Goal: Information Seeking & Learning: Learn about a topic

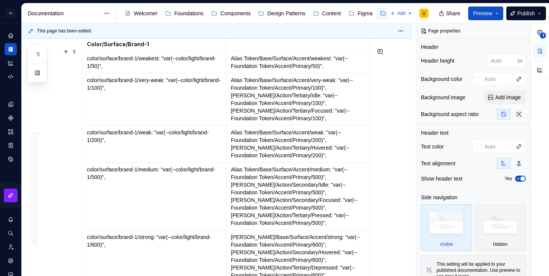
scroll to position [6671, 0]
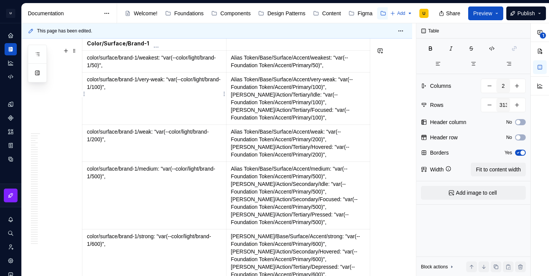
drag, startPoint x: 90, startPoint y: 70, endPoint x: 170, endPoint y: 101, distance: 85.7
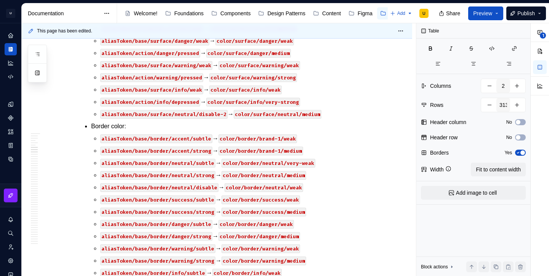
scroll to position [13200, 0]
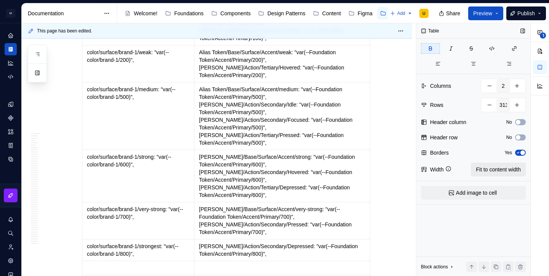
click at [491, 170] on span "Fit to content width" at bounding box center [498, 170] width 45 height 8
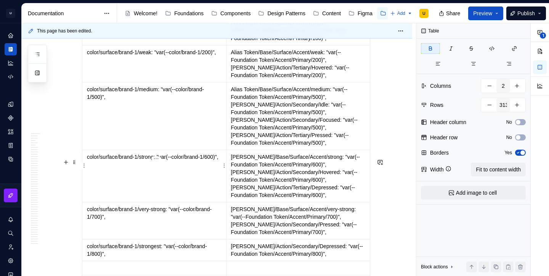
type textarea "*"
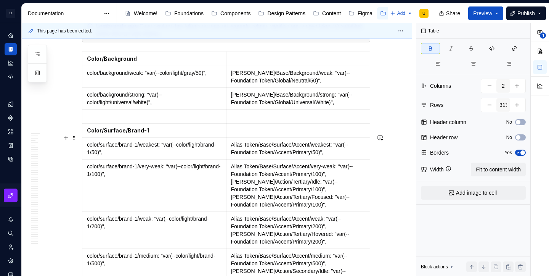
scroll to position [6584, 0]
click at [77, 138] on span at bounding box center [74, 137] width 6 height 11
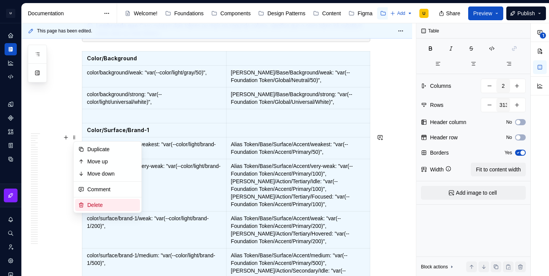
click at [105, 204] on div "Delete" at bounding box center [112, 205] width 50 height 8
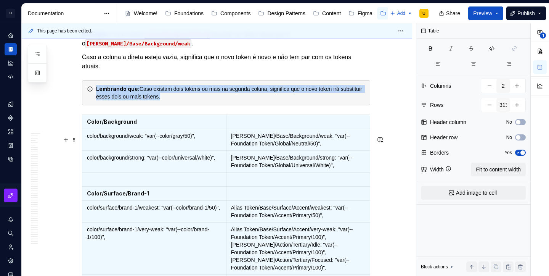
scroll to position [6525, 0]
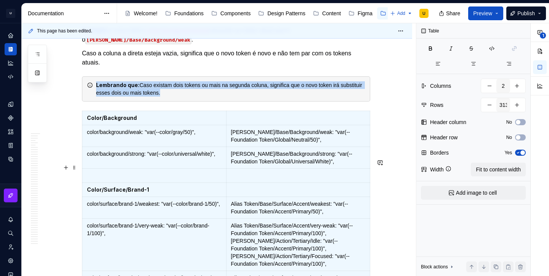
click at [175, 96] on div "Lembrando que: Caso existam dois tokens ou mais na segunda coluna, significa qu…" at bounding box center [230, 88] width 269 height 15
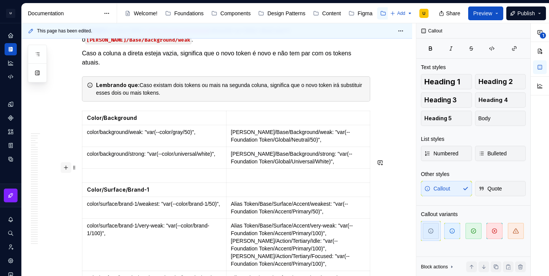
click at [67, 166] on button "button" at bounding box center [66, 167] width 11 height 11
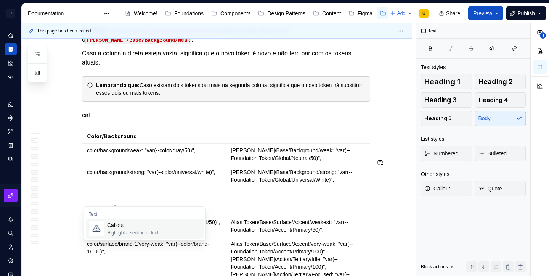
click at [147, 233] on div "Highlight a section of text" at bounding box center [132, 233] width 51 height 6
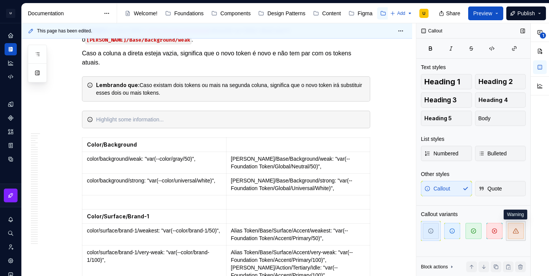
click at [518, 232] on icon "button" at bounding box center [516, 231] width 6 height 6
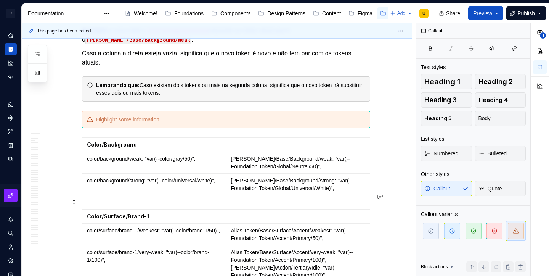
click at [187, 128] on div at bounding box center [226, 120] width 288 height 18
click at [123, 123] on div "Atenção: A lista abaixo alguns tokens de cores podem estar com os valores difer…" at bounding box center [230, 120] width 269 height 8
click at [335, 123] on div "Atenção: Na lista abaixo alguns tokens de cores podem estar com os valores dife…" at bounding box center [230, 120] width 269 height 8
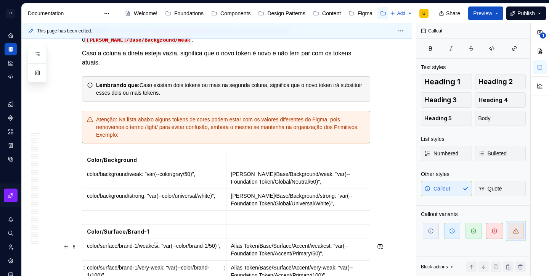
click at [167, 178] on p "color/background/weak: "var(--color/gray/50)"," at bounding box center [154, 174] width 135 height 8
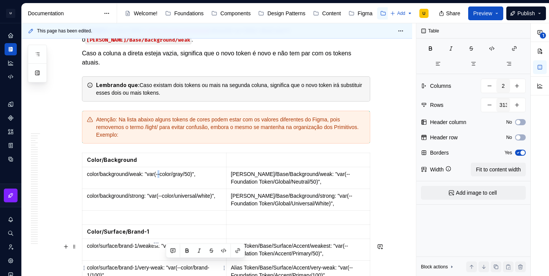
click at [167, 178] on p "color/background/weak: "var(--color/gray/50)"," at bounding box center [154, 174] width 135 height 8
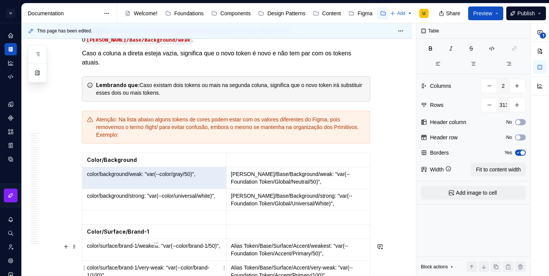
click at [167, 178] on p "color/background/weak: "var(--color/gray/50)"," at bounding box center [154, 174] width 135 height 8
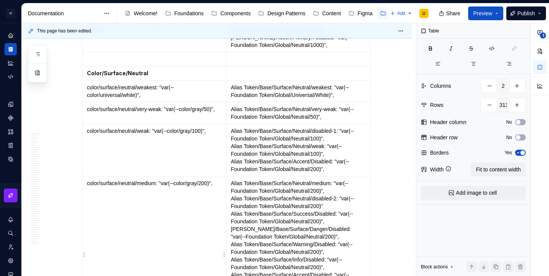
drag, startPoint x: 89, startPoint y: 265, endPoint x: 193, endPoint y: 249, distance: 105.3
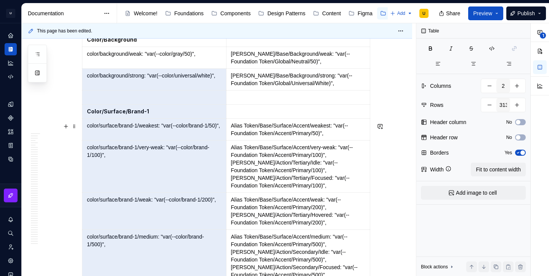
scroll to position [6637, 0]
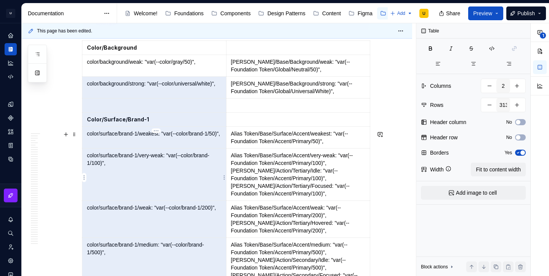
click at [137, 87] on p "color/background/strong: "var(--color/universal/white)"," at bounding box center [154, 84] width 135 height 8
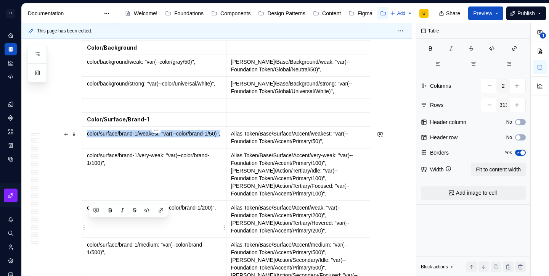
drag, startPoint x: 110, startPoint y: 232, endPoint x: 89, endPoint y: 226, distance: 22.0
click at [89, 137] on p "color/surface/brand-1/weakest: "var(--color/brand-1/50)"," at bounding box center [154, 134] width 135 height 8
copy p "color/surface/brand-1/weakest: "var(--color/brand-1/50)","
click at [138, 26] on div "Atenção: Na lista abaixo alguns tokens de cores podem estar com os valores dife…" at bounding box center [230, 14] width 269 height 23
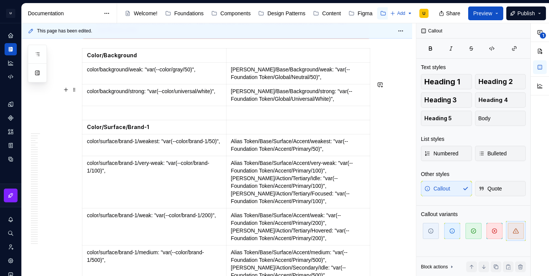
click at [235, 34] on div "Atenção: Na lista abaixo alguns tokens de cores podem estar com os valores dife…" at bounding box center [230, 18] width 269 height 31
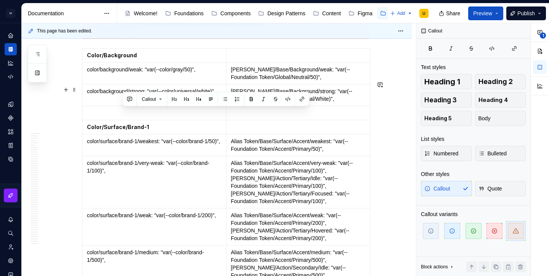
drag, startPoint x: 279, startPoint y: 111, endPoint x: 122, endPoint y: 113, distance: 156.7
click at [122, 34] on div "Atenção: Na lista abaixo alguns tokens de cores podem estar com os valores dife…" at bounding box center [230, 18] width 269 height 31
click at [291, 99] on button "button" at bounding box center [288, 99] width 11 height 11
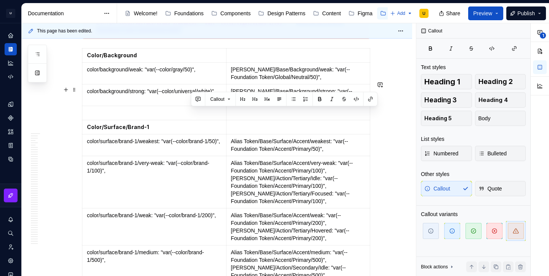
drag, startPoint x: 299, startPoint y: 111, endPoint x: 284, endPoint y: 121, distance: 17.6
click at [284, 34] on div "Atenção: Na lista abaixo alguns tokens de cores podem estar com os valores dife…" at bounding box center [230, 18] width 269 height 31
click at [356, 102] on button "button" at bounding box center [356, 99] width 11 height 11
click at [304, 34] on div "Atenção: Na lista abaixo alguns tokens de cores podem estar com os valores dife…" at bounding box center [230, 18] width 269 height 31
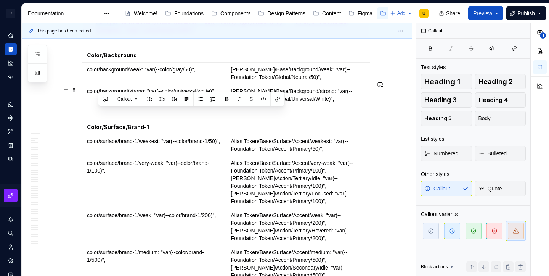
drag, startPoint x: 121, startPoint y: 111, endPoint x: 79, endPoint y: 114, distance: 42.0
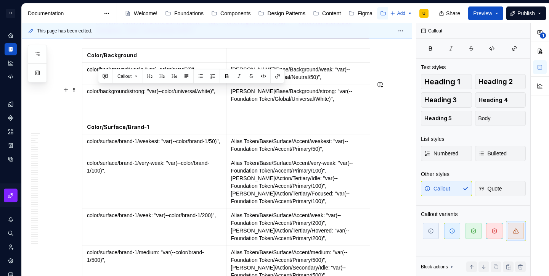
drag, startPoint x: 121, startPoint y: 88, endPoint x: 95, endPoint y: 88, distance: 25.9
click at [95, 39] on div "Atenção: Na lista abaixo alguns tokens de cores podem estar com os valores dife…" at bounding box center [226, 18] width 288 height 40
click at [165, 34] on div "Atenção: Na lista abaixo alguns tokens de cores podem estar com os valores dife…" at bounding box center [230, 18] width 269 height 31
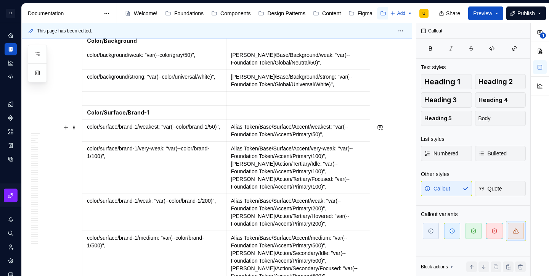
scroll to position [6650, 0]
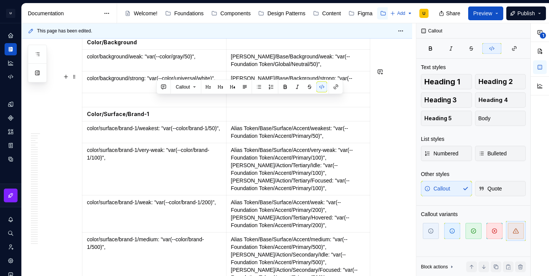
drag, startPoint x: 180, startPoint y: 101, endPoint x: 158, endPoint y: 100, distance: 22.5
click at [158, 14] on code "color/surface/brand-1/weakest: "var(--color/light/brand-1/50)"" at bounding box center [206, 10] width 168 height 8
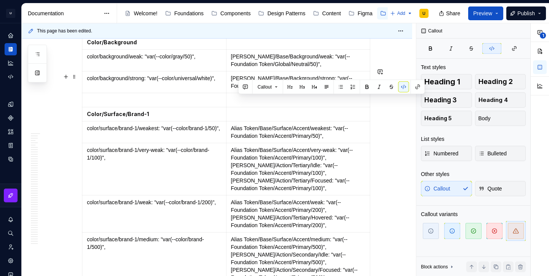
drag, startPoint x: 257, startPoint y: 98, endPoint x: 239, endPoint y: 100, distance: 18.8
click at [239, 14] on code "color/surface/brand-1/weakest: "var(--color/light/brand-1/50)"" at bounding box center [206, 10] width 168 height 8
click at [372, 88] on button "button" at bounding box center [367, 87] width 11 height 11
click at [291, 21] on div "Atenção: Na lista abaixo alguns tokens de cores podem estar com os valores dife…" at bounding box center [230, 5] width 269 height 31
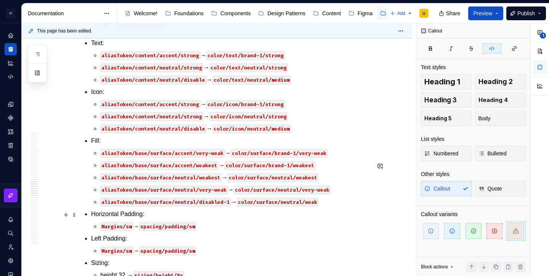
scroll to position [17787, 0]
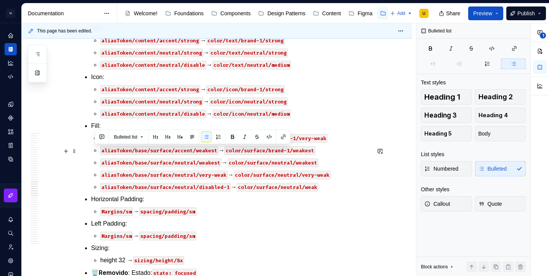
drag, startPoint x: 217, startPoint y: 213, endPoint x: 94, endPoint y: 150, distance: 137.8
copy ul "con: aliasToken/content/neutral/disabled → color/text/neutral/medium aliasToken…"
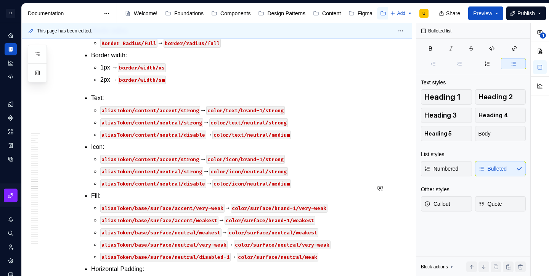
scroll to position [17795, 0]
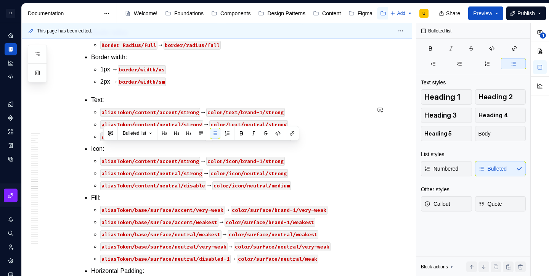
copy p "aliasToken/content/neutral/subtle → color/text/neutral/weak"
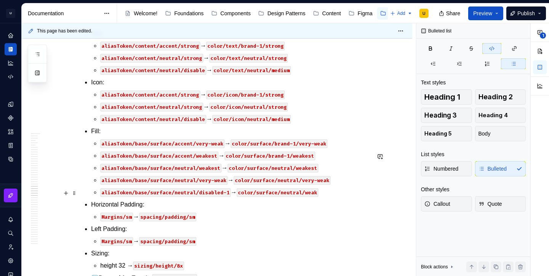
scroll to position [17874, 0]
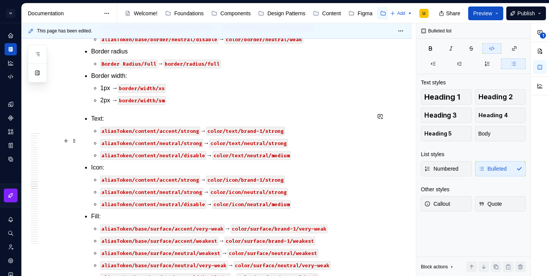
scroll to position [17791, 0]
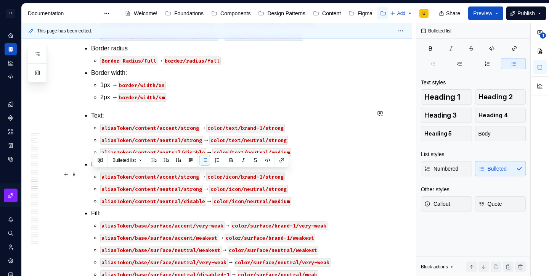
drag, startPoint x: 112, startPoint y: 184, endPoint x: 81, endPoint y: 177, distance: 32.0
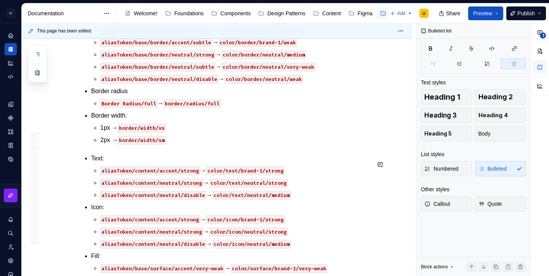
scroll to position [18303, 0]
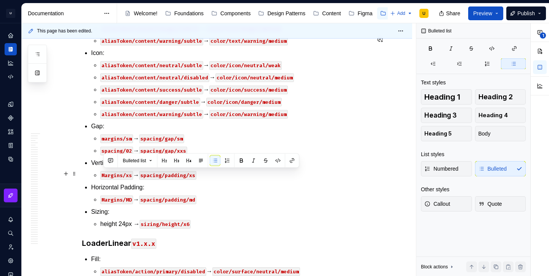
drag, startPoint x: 324, startPoint y: 199, endPoint x: 103, endPoint y: 175, distance: 222.4
copy ul "aliasToken/base/surface/neutral/weakest → color/surface/neutral/weakest aliasTo…"
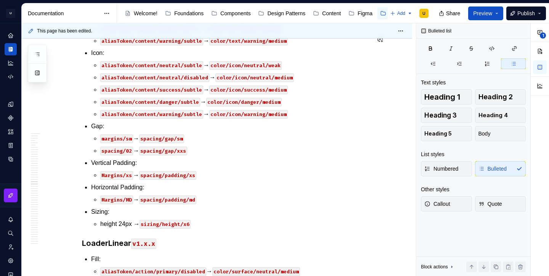
scroll to position [17722, 0]
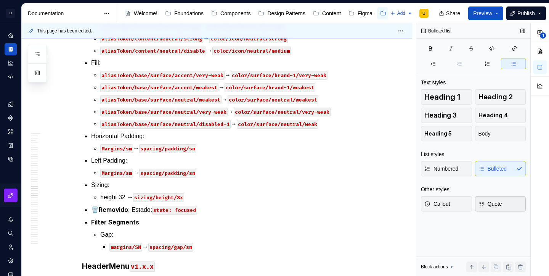
scroll to position [18126, 0]
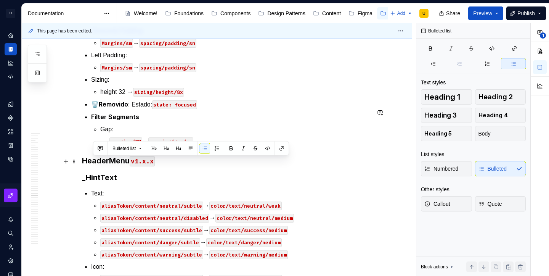
drag, startPoint x: 309, startPoint y: 178, endPoint x: 103, endPoint y: 159, distance: 207.6
copy ul "aliasToken/base/border/neutral/subtle → color/border/neutral/very-weak aliasTok…"
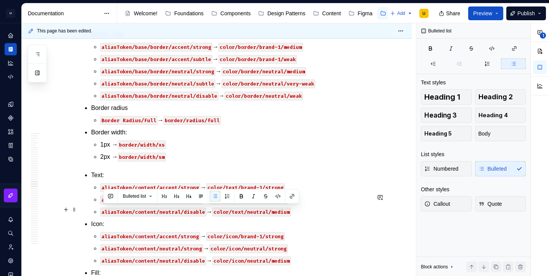
drag, startPoint x: 296, startPoint y: 223, endPoint x: 95, endPoint y: 208, distance: 201.2
copy ul "aliasToken/content/neutral/disabled → color/icon/neutral/medium aliasToken/cont…"
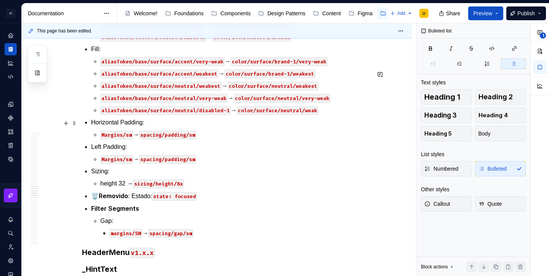
scroll to position [18119, 0]
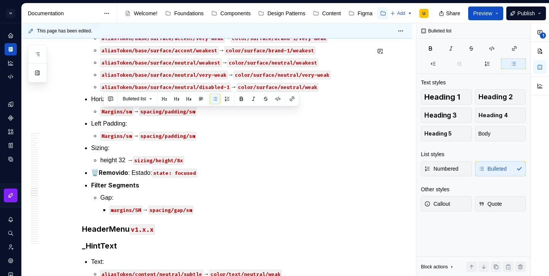
copy p "Border Radius/XS → border/radius/xs"
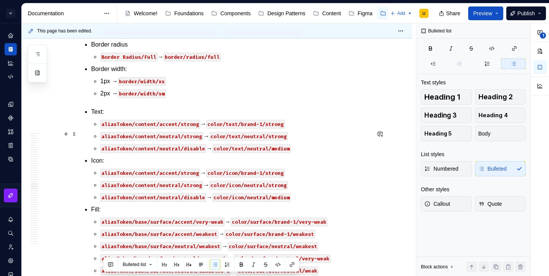
scroll to position [17926, 0]
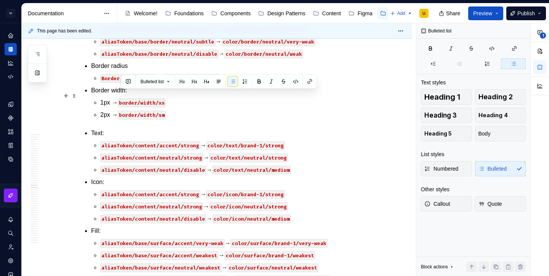
drag, startPoint x: 168, startPoint y: 96, endPoint x: 121, endPoint y: 97, distance: 46.5
click at [301, 82] on button "button" at bounding box center [296, 81] width 11 height 11
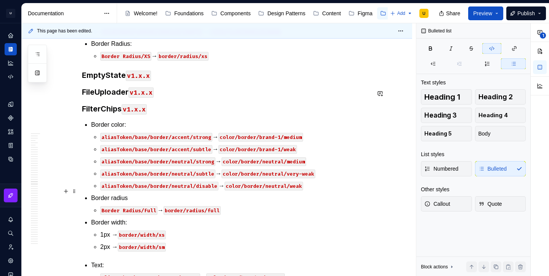
scroll to position [17791, 0]
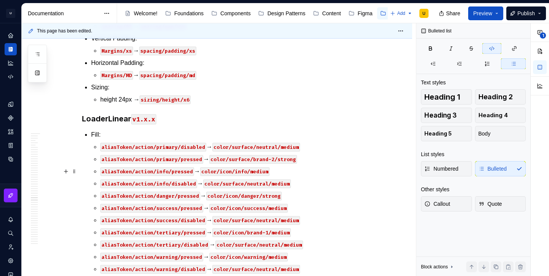
scroll to position [18534, 0]
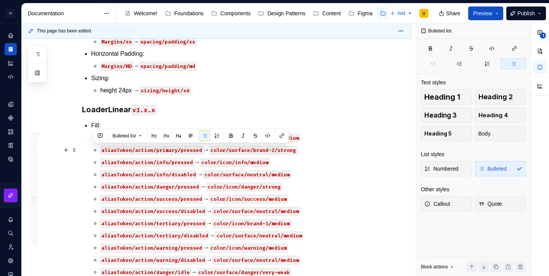
drag, startPoint x: 207, startPoint y: 148, endPoint x: 85, endPoint y: 151, distance: 122.1
copy p "🗑️ Removido : Estado: state: focused"
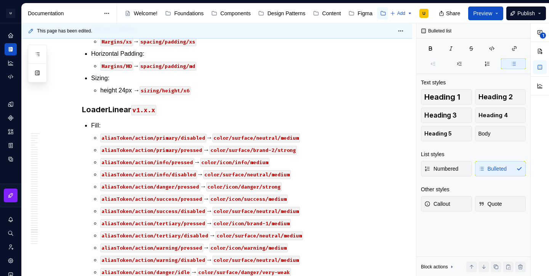
scroll to position [21174, 0]
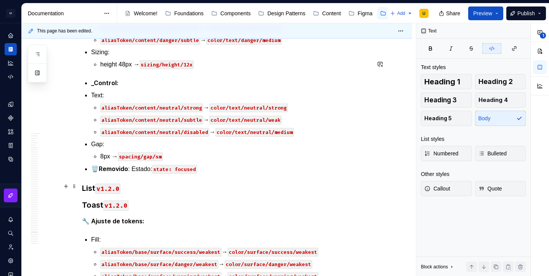
scroll to position [21308, 0]
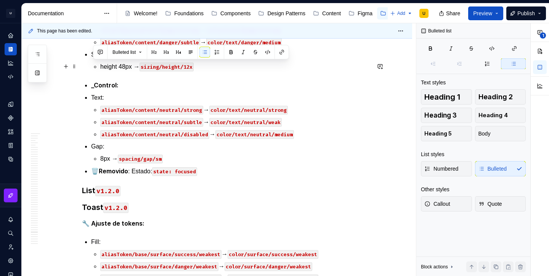
drag, startPoint x: 310, startPoint y: 200, endPoint x: 90, endPoint y: 69, distance: 255.3
copy ul "Fill Alias Token/Base/Surface/Danger/weakeast → color/surface/danger/weakest Al…"
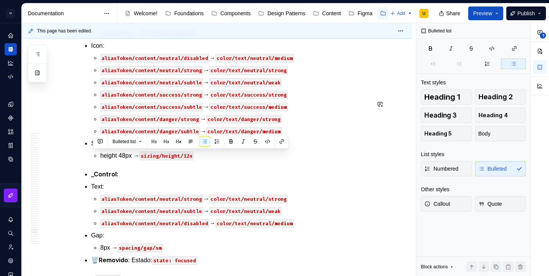
scroll to position [21219, 0]
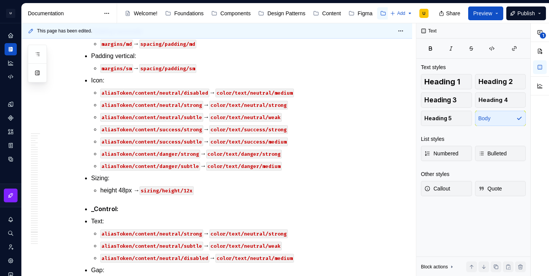
scroll to position [21339, 0]
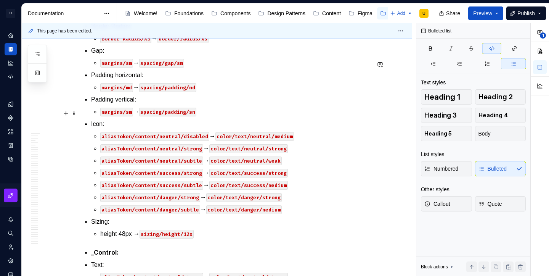
scroll to position [21259, 0]
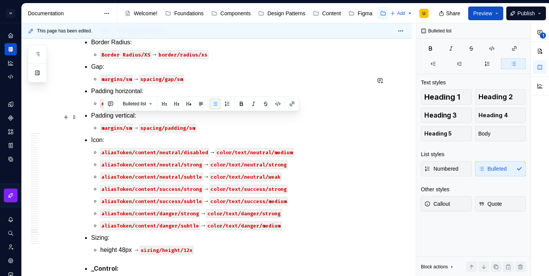
drag, startPoint x: 331, startPoint y: 118, endPoint x: 101, endPoint y: 119, distance: 230.0
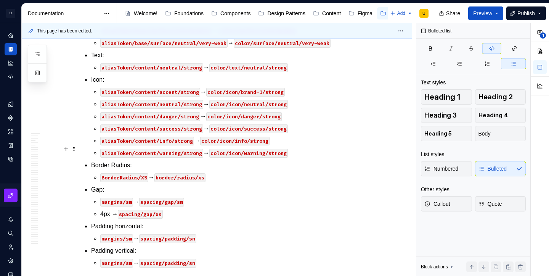
scroll to position [21690, 0]
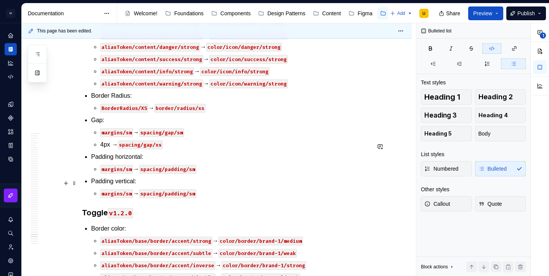
scroll to position [21771, 0]
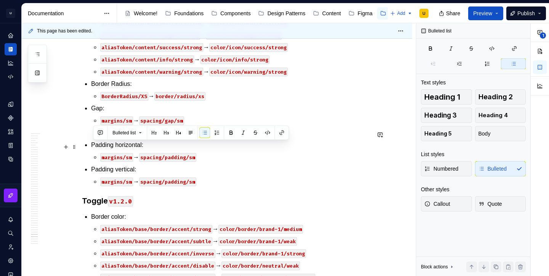
drag, startPoint x: 304, startPoint y: 183, endPoint x: 89, endPoint y: 147, distance: 217.8
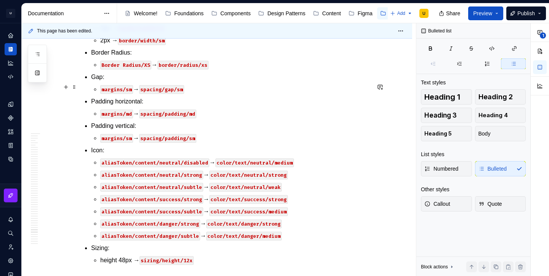
scroll to position [21214, 0]
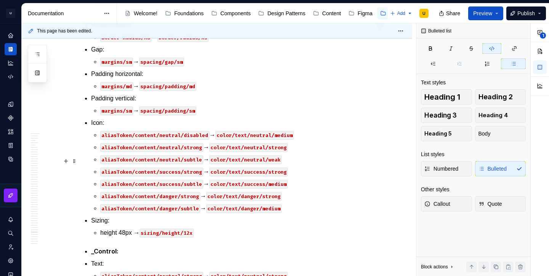
scroll to position [21319, 0]
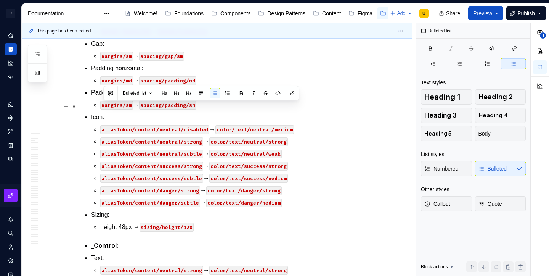
drag, startPoint x: 307, startPoint y: 106, endPoint x: 91, endPoint y: 106, distance: 216.2
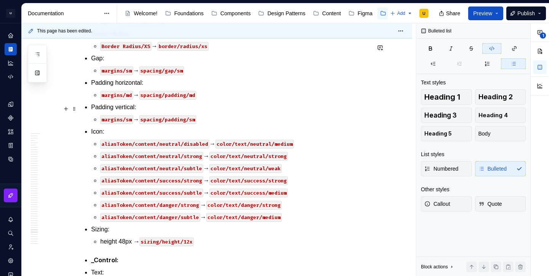
scroll to position [21290, 0]
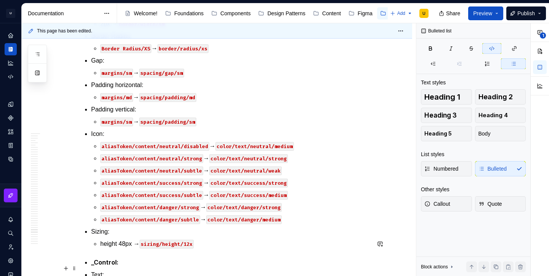
type textarea "*"
